Goal: Find specific page/section: Find specific page/section

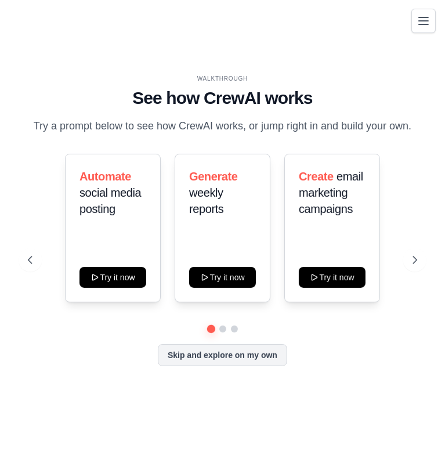
click at [418, 30] on button "Toggle navigation" at bounding box center [423, 21] width 24 height 24
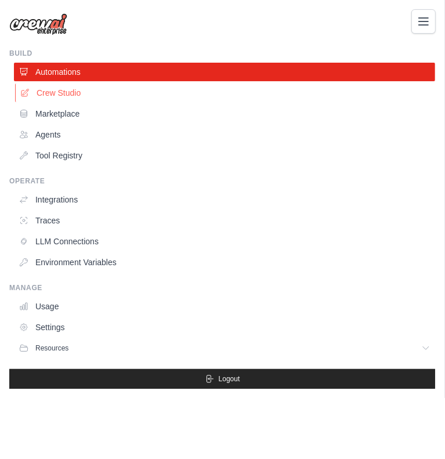
click at [57, 93] on link "Crew Studio" at bounding box center [225, 93] width 421 height 19
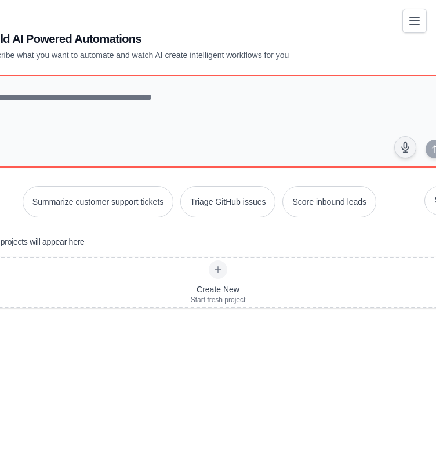
click at [418, 20] on icon "Toggle navigation" at bounding box center [414, 20] width 9 height 7
